Goal: Transaction & Acquisition: Purchase product/service

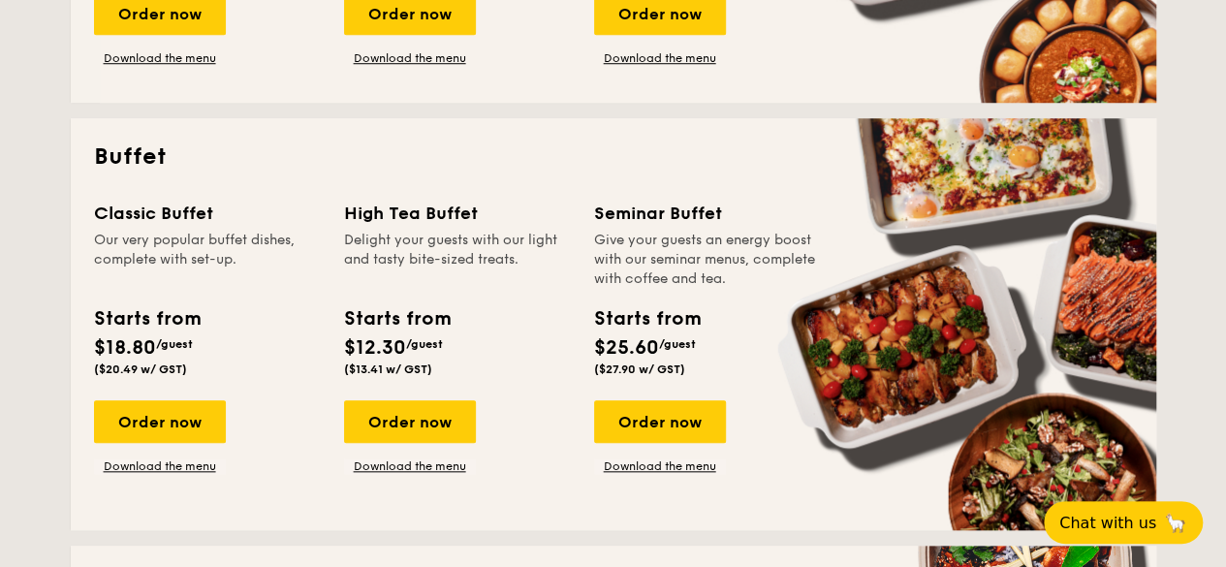
scroll to position [761, 0]
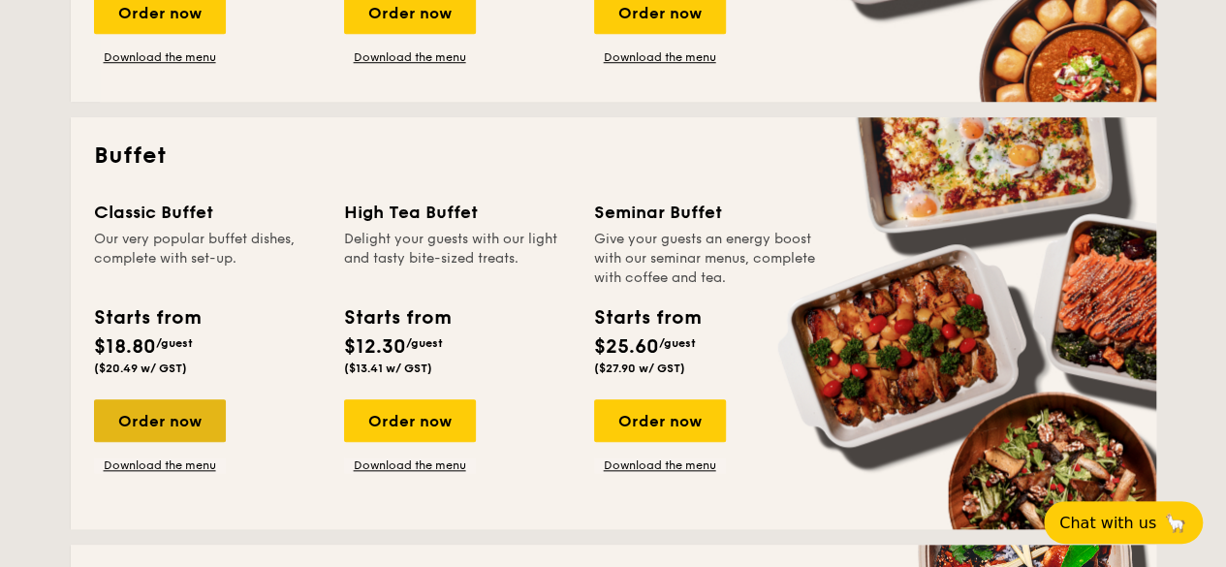
click at [193, 416] on div "Order now" at bounding box center [160, 420] width 132 height 43
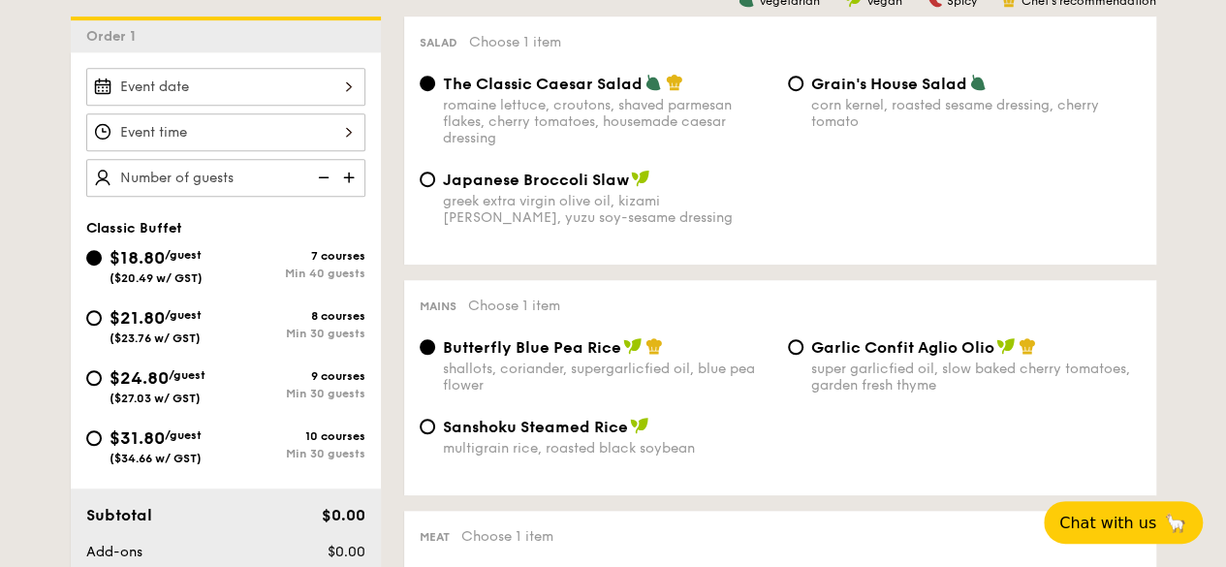
scroll to position [531, 0]
click at [145, 323] on span "$21.80" at bounding box center [136, 316] width 55 height 21
click at [102, 323] on input "$21.80 /guest ($23.76 w/ GST) 8 courses Min 30 guests" at bounding box center [94, 317] width 16 height 16
radio input "true"
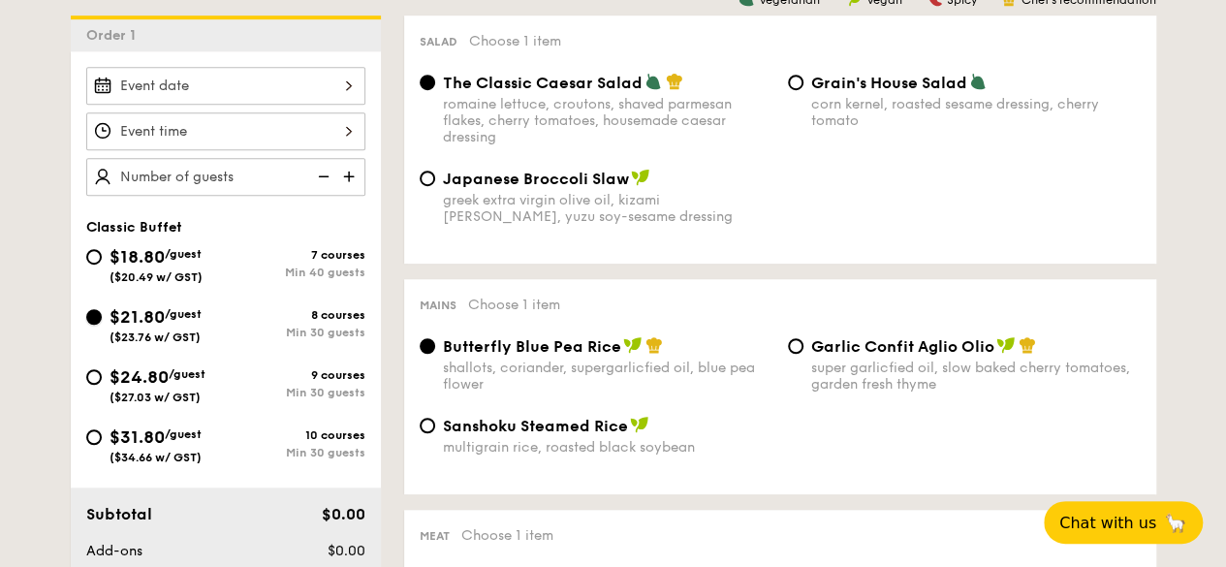
radio input "true"
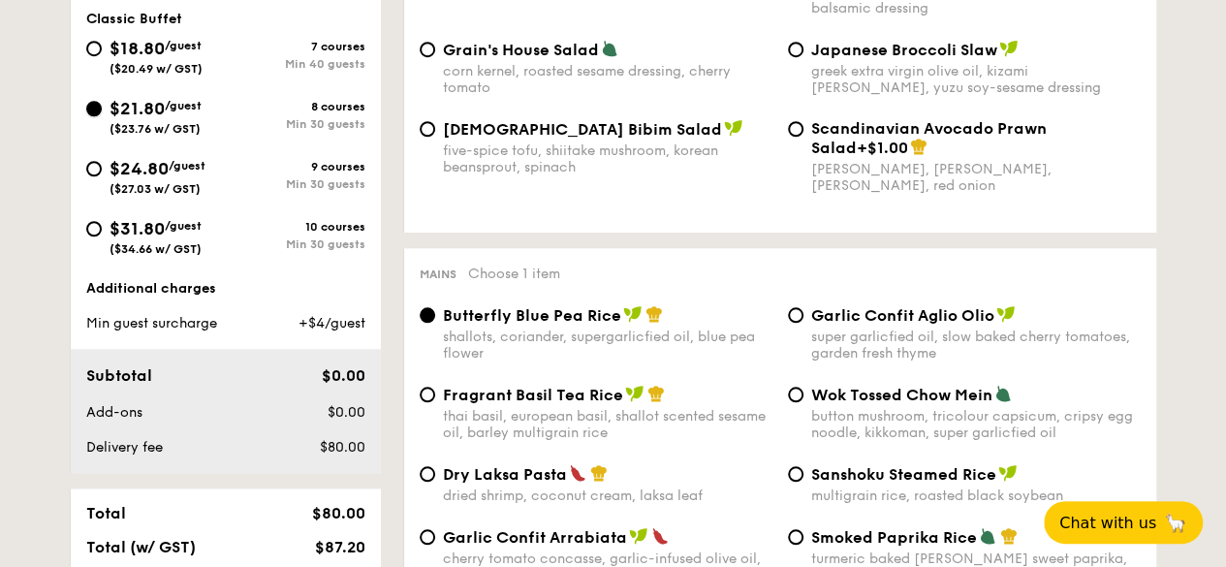
scroll to position [748, 0]
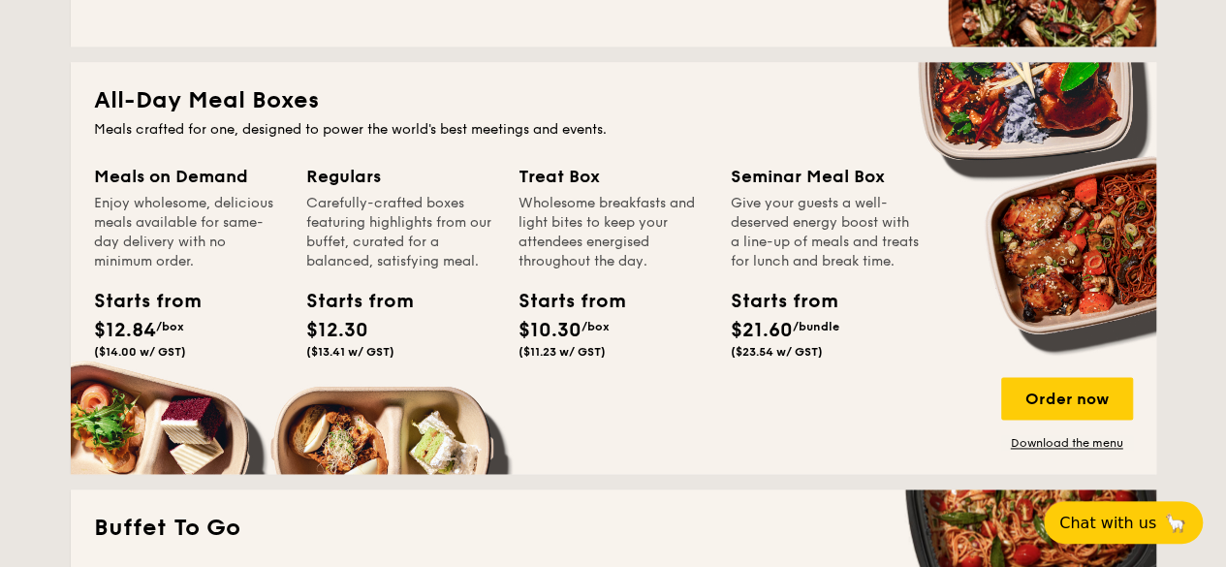
scroll to position [826, 0]
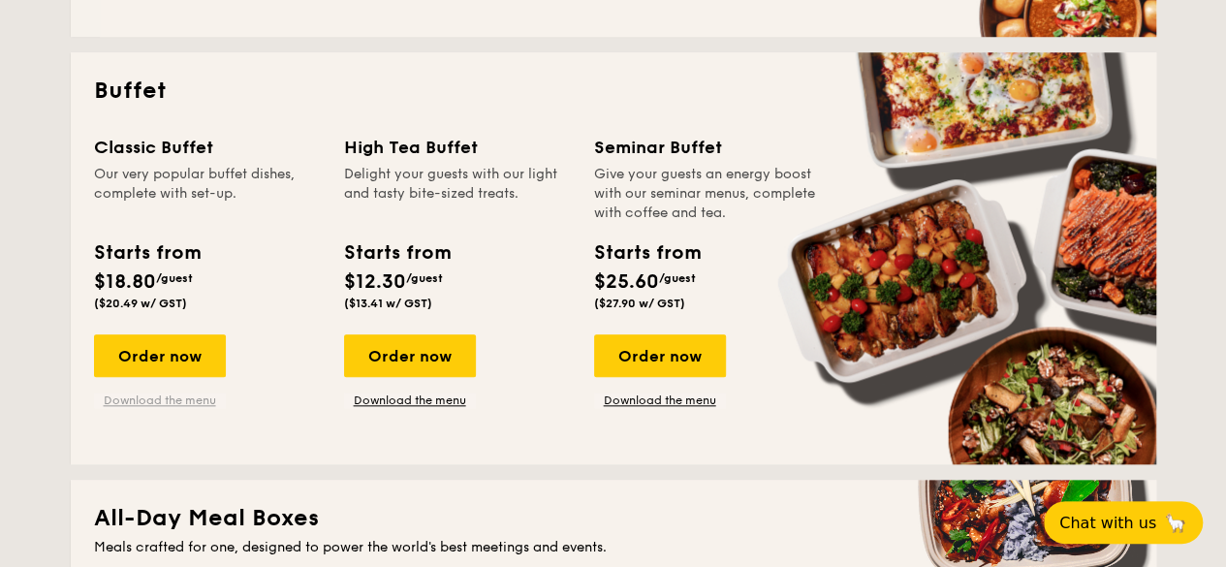
click at [184, 396] on link "Download the menu" at bounding box center [160, 400] width 132 height 16
